Goal: Information Seeking & Learning: Learn about a topic

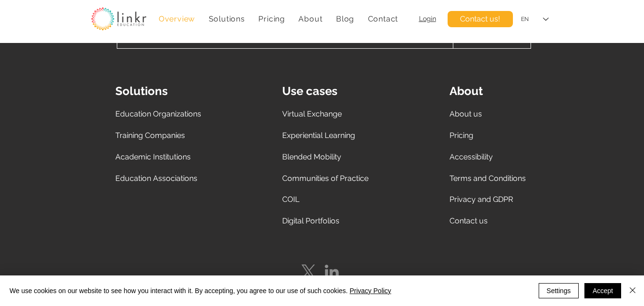
scroll to position [4623, 0]
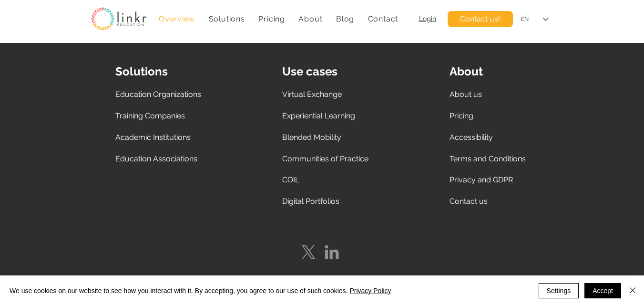
click at [471, 198] on span "Contact us" at bounding box center [468, 200] width 38 height 9
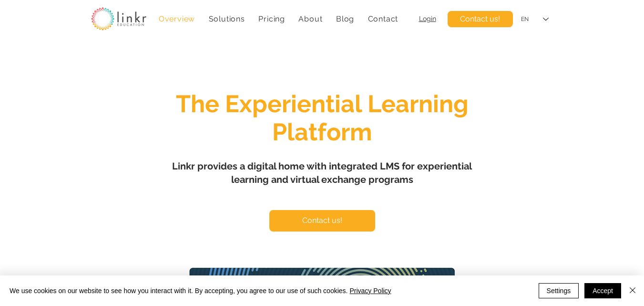
click at [471, 198] on div "main content" at bounding box center [322, 283] width 644 height 480
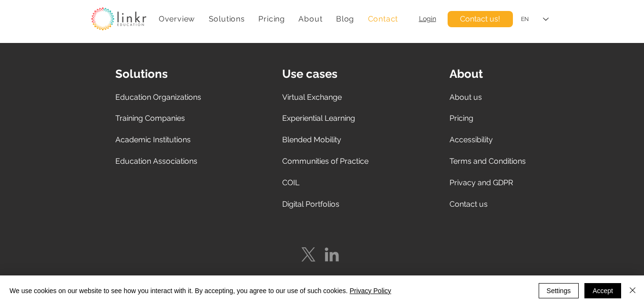
scroll to position [468, 0]
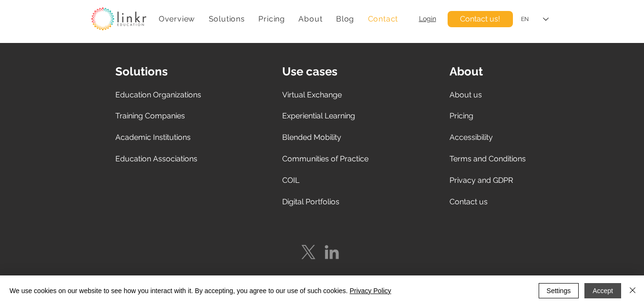
click at [599, 294] on button "Accept" at bounding box center [602, 290] width 37 height 15
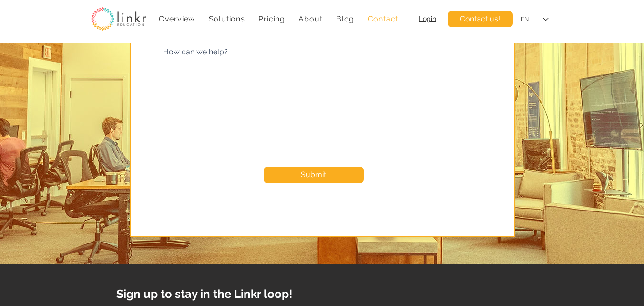
scroll to position [0, 0]
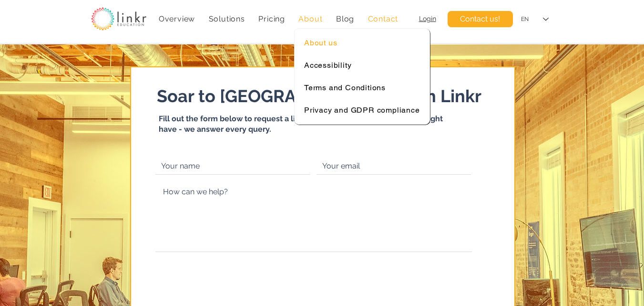
click at [322, 42] on span "About us" at bounding box center [320, 42] width 33 height 9
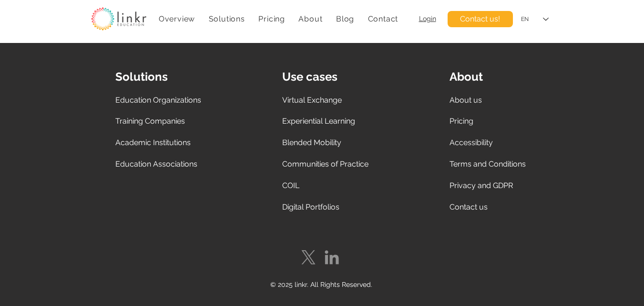
scroll to position [2729, 0]
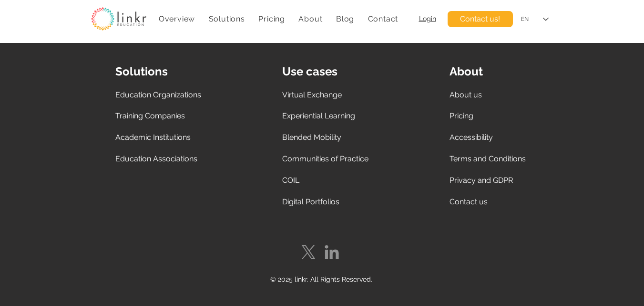
click at [477, 179] on span "Privacy and GDPR" at bounding box center [480, 179] width 63 height 9
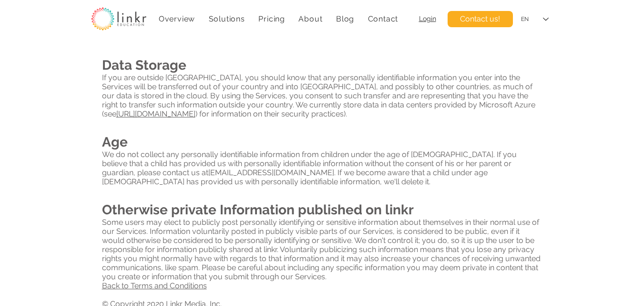
scroll to position [676, 0]
